Goal: Task Accomplishment & Management: Manage account settings

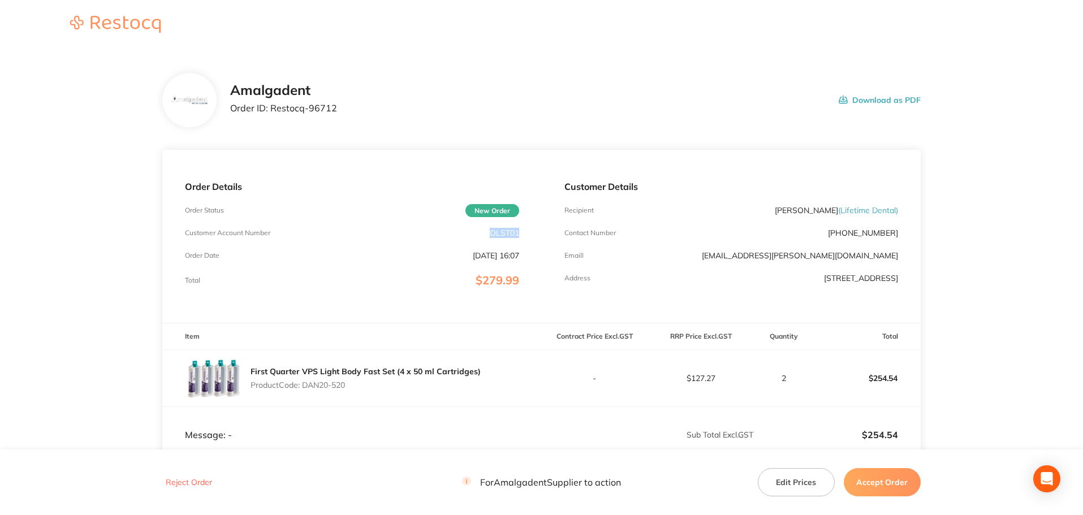
drag, startPoint x: 498, startPoint y: 231, endPoint x: 485, endPoint y: 230, distance: 13.6
click at [485, 230] on div "Customer Account Number OLST01" at bounding box center [352, 232] width 334 height 9
drag, startPoint x: 100, startPoint y: 156, endPoint x: 93, endPoint y: 156, distance: 6.8
click at [100, 156] on main "Amalgadent Order ID: Restocq- 96712 Download as PDF Order Details Order Status …" at bounding box center [541, 333] width 1083 height 567
drag, startPoint x: 349, startPoint y: 107, endPoint x: 271, endPoint y: 110, distance: 78.1
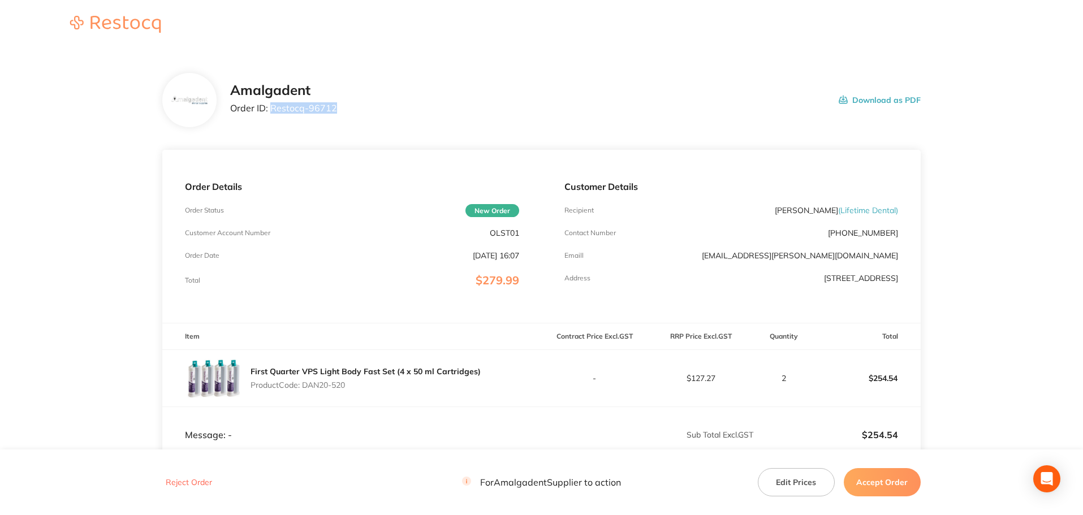
click at [271, 110] on div "Amalgadent Order ID: Restocq- 96712 Download as PDF" at bounding box center [575, 100] width 691 height 35
copy p "Restocq- 96712"
drag, startPoint x: 75, startPoint y: 151, endPoint x: 165, endPoint y: 140, distance: 90.1
click at [75, 151] on main "Amalgadent Order ID: Restocq- 96712 Download as PDF Order Details Order Status …" at bounding box center [541, 333] width 1083 height 567
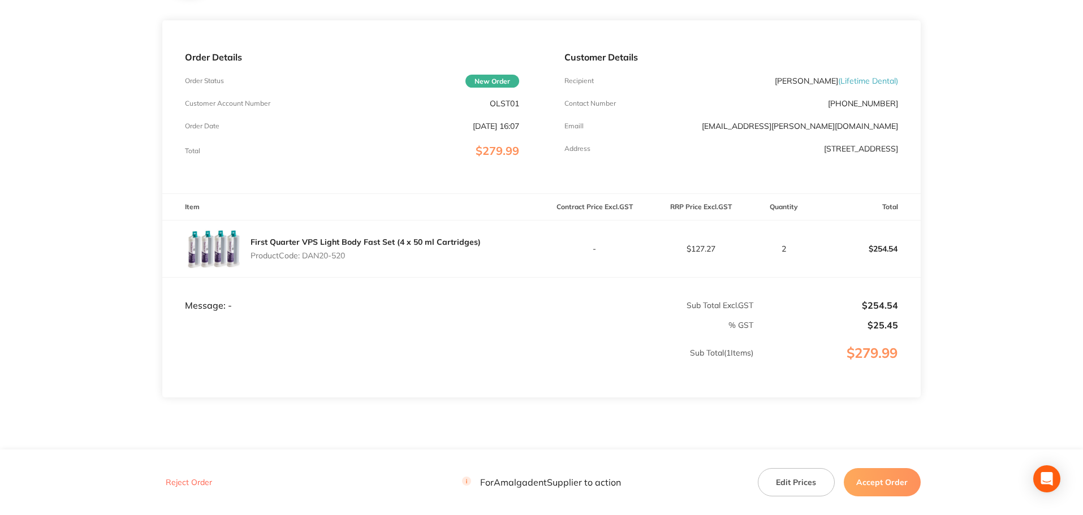
scroll to position [151, 0]
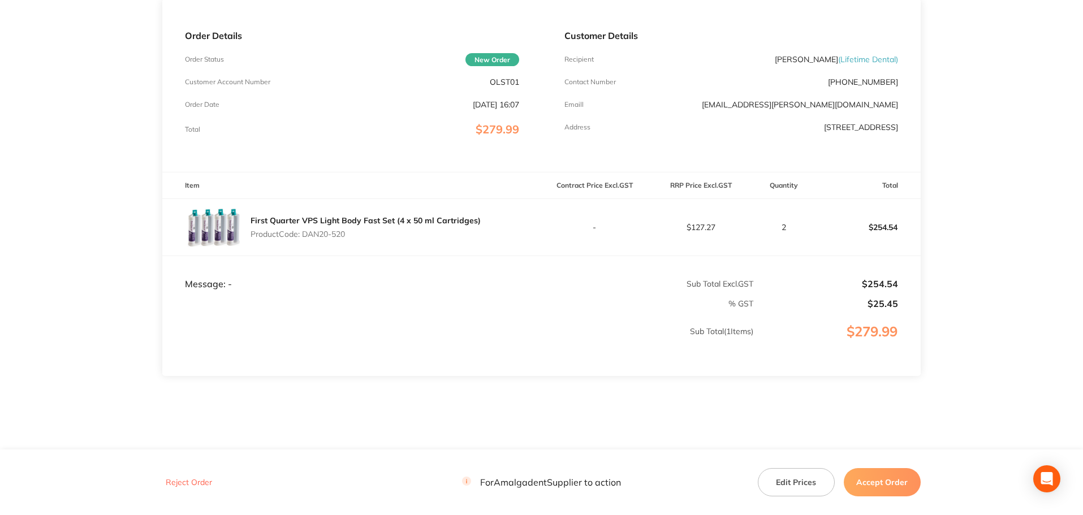
drag, startPoint x: 365, startPoint y: 227, endPoint x: 305, endPoint y: 231, distance: 60.6
click at [305, 230] on div "First Quarter VPS Light Body Fast Set (4 x 50 ml Cartridges) Product Code: DAN2…" at bounding box center [366, 228] width 230 height 32
copy p "DAN20-520"
drag, startPoint x: 1023, startPoint y: 239, endPoint x: 923, endPoint y: 385, distance: 176.6
click at [1022, 239] on main "Amalgadent Order ID: Restocq- 96712 Download as PDF Order Details Order Status …" at bounding box center [541, 182] width 1083 height 567
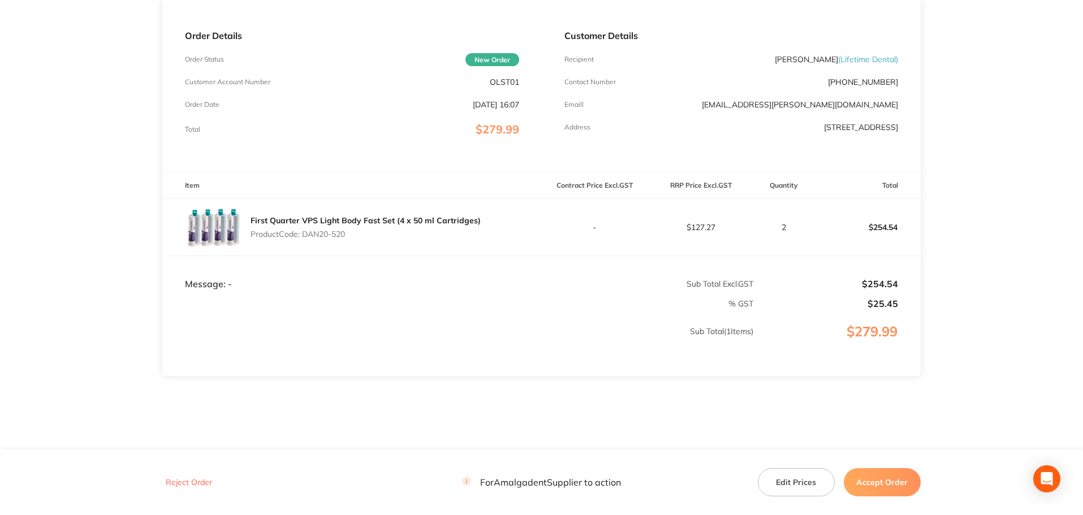
click at [889, 475] on button "Accept Order" at bounding box center [882, 482] width 77 height 28
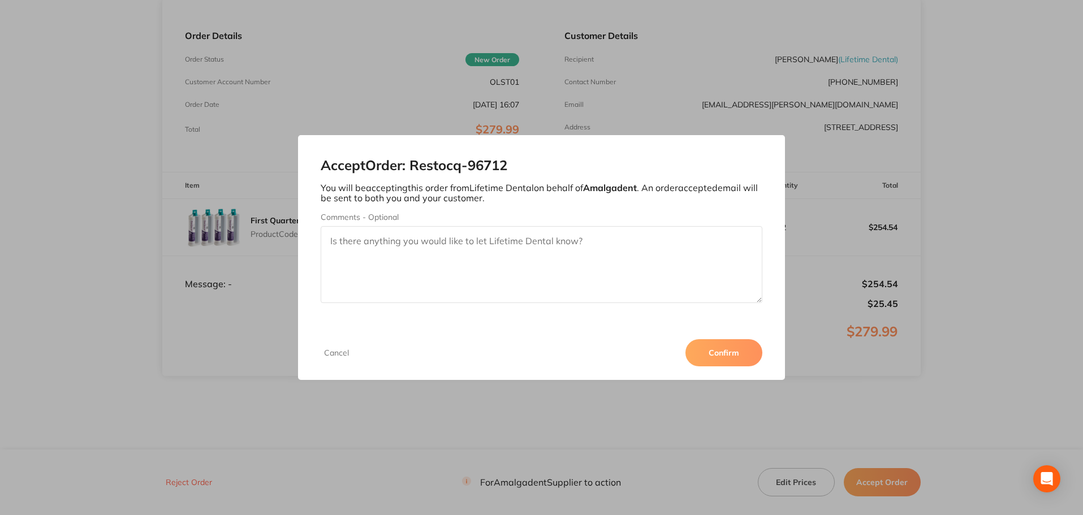
click at [734, 351] on button "Confirm" at bounding box center [723, 352] width 77 height 27
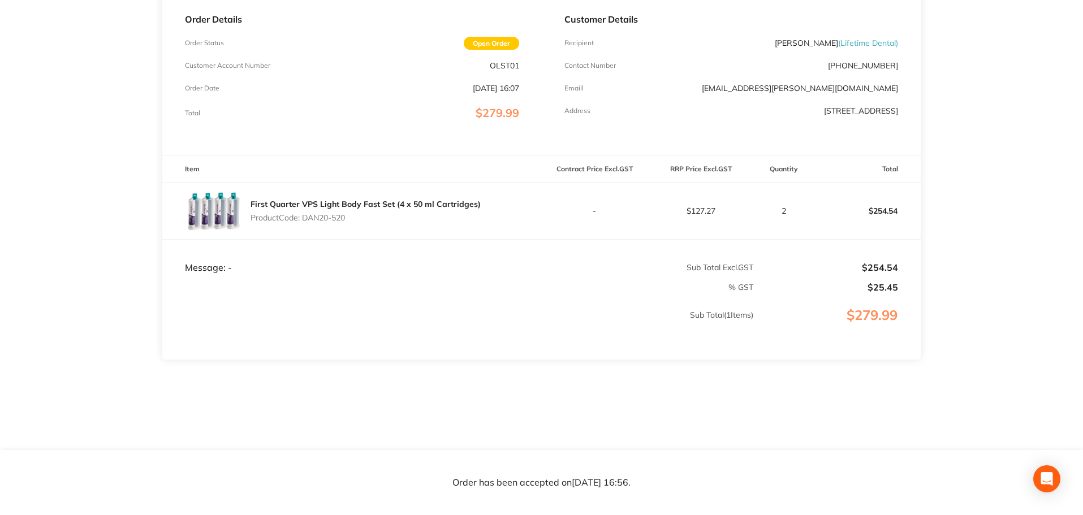
scroll to position [0, 0]
